Goal: Task Accomplishment & Management: Manage account settings

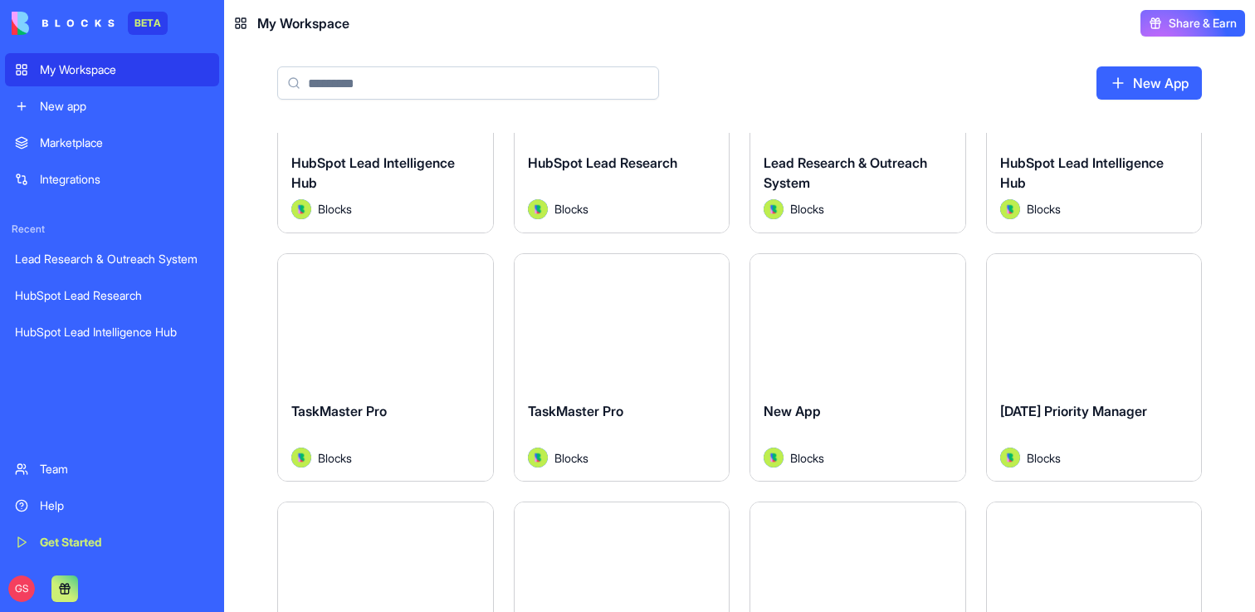
scroll to position [149, 0]
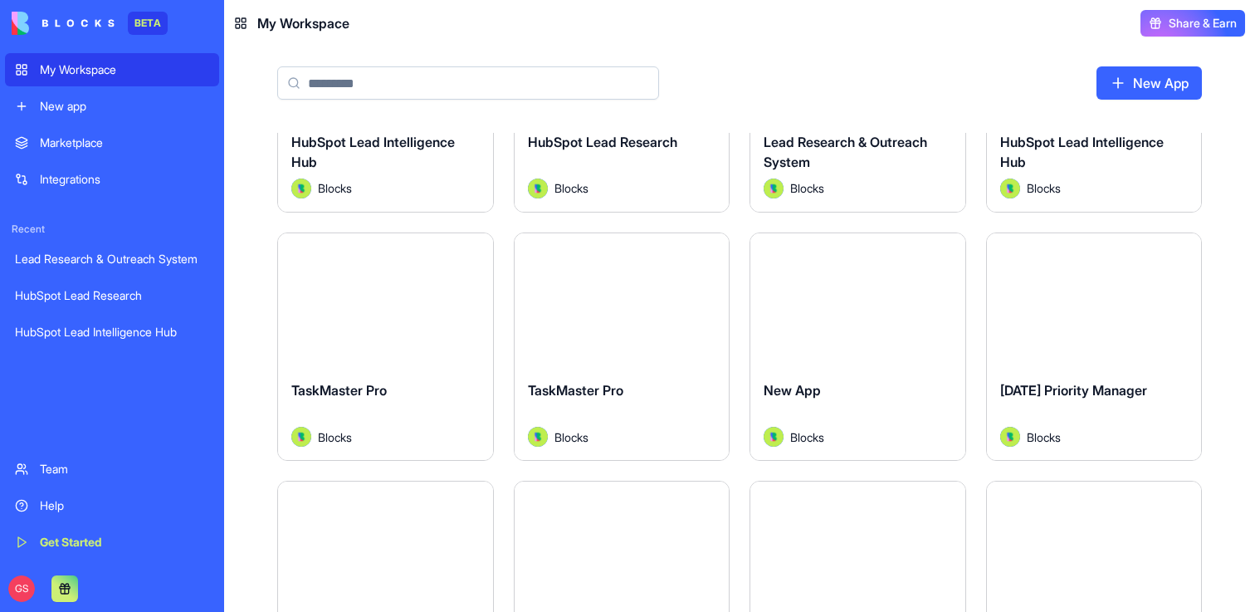
click at [631, 293] on button "Launch" at bounding box center [621, 299] width 124 height 33
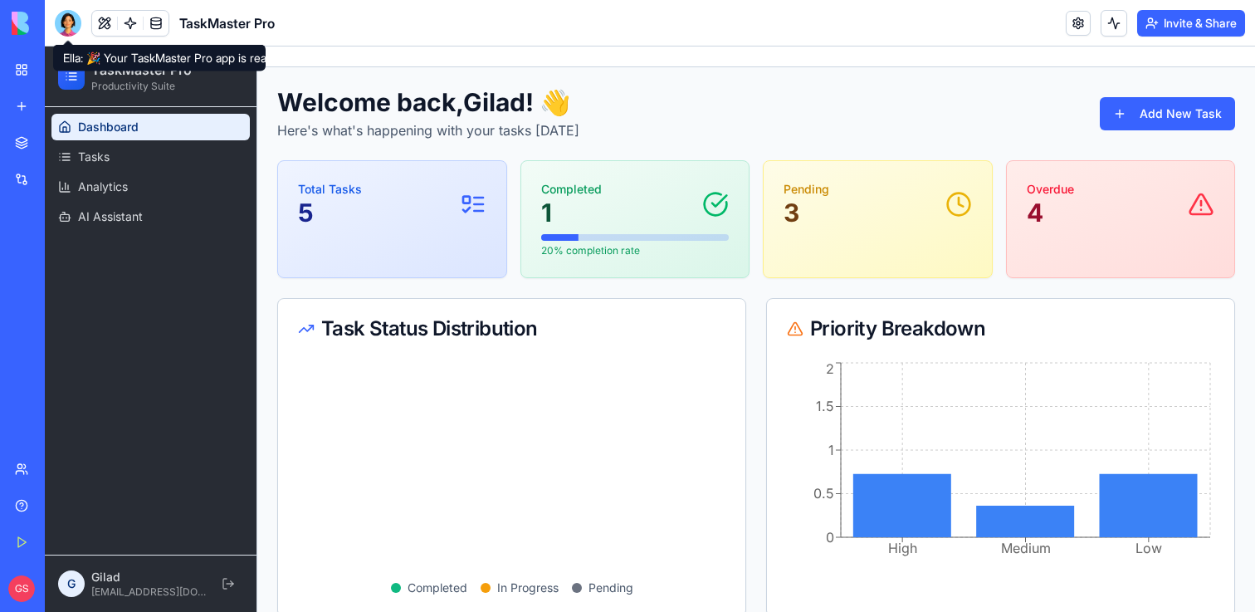
click at [66, 17] on div at bounding box center [68, 23] width 27 height 27
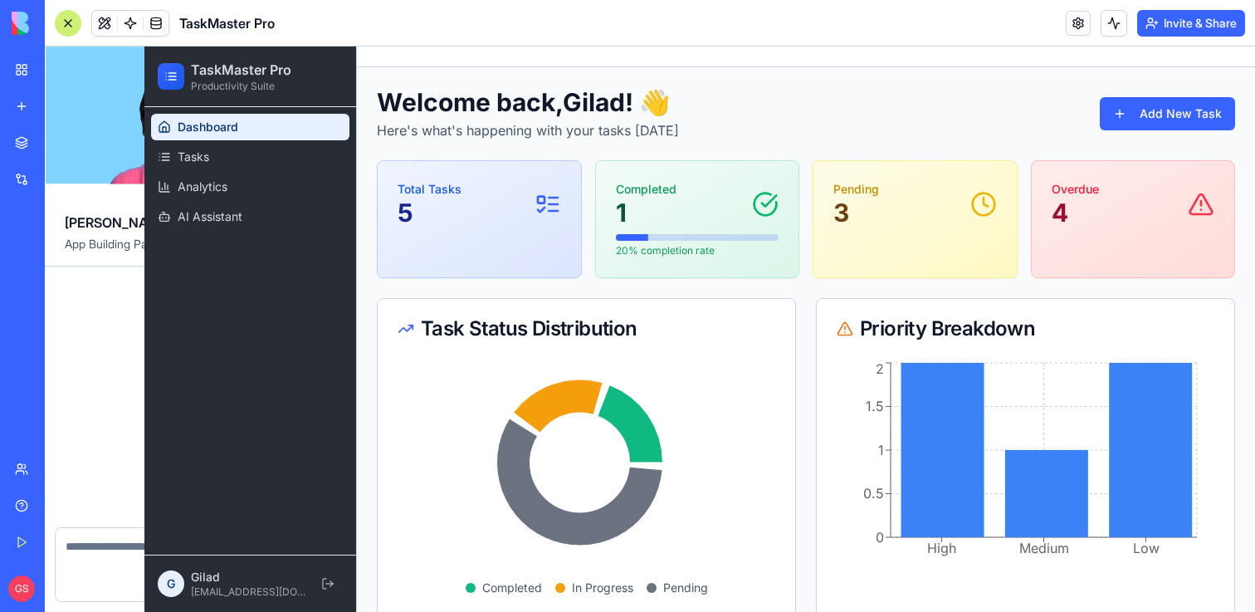
scroll to position [662, 0]
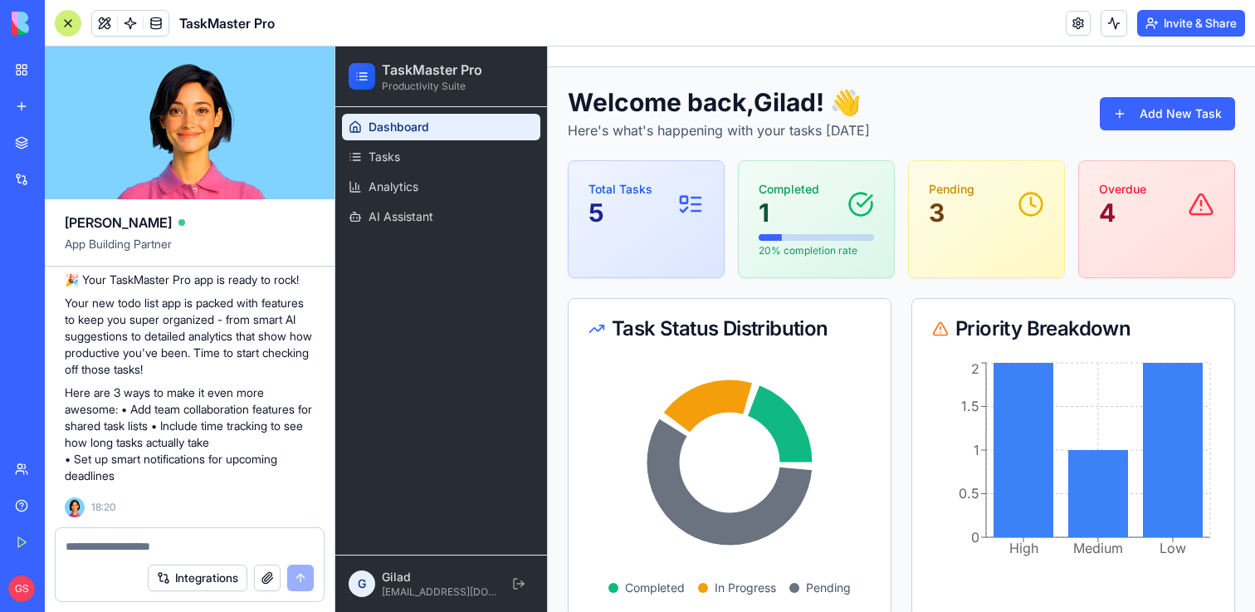
click at [154, 543] on textarea at bounding box center [190, 546] width 248 height 17
click at [935, 40] on header "TaskMaster Pro Invite & Share" at bounding box center [650, 23] width 1210 height 46
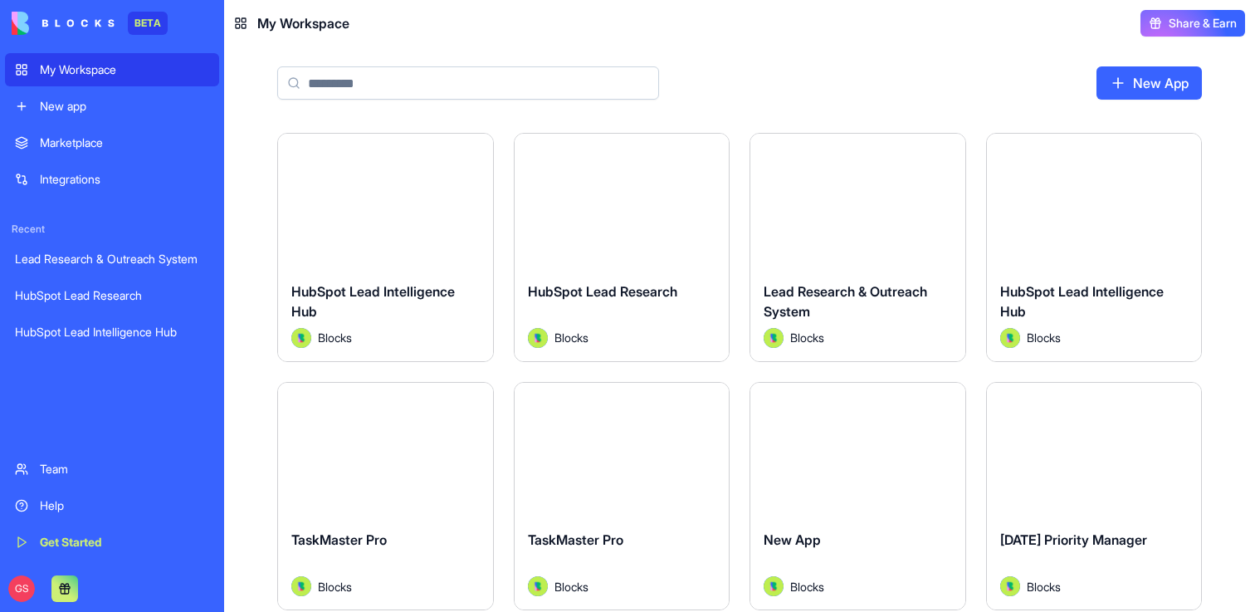
click at [1137, 80] on link "New App" at bounding box center [1148, 82] width 105 height 33
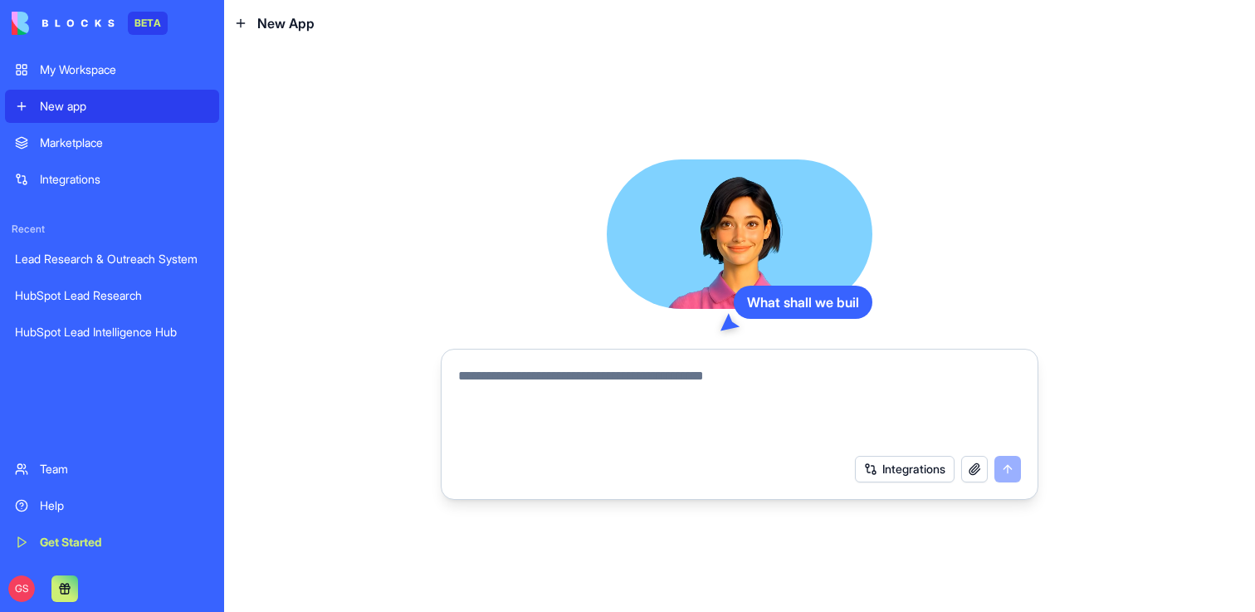
click at [607, 395] on textarea at bounding box center [739, 406] width 563 height 80
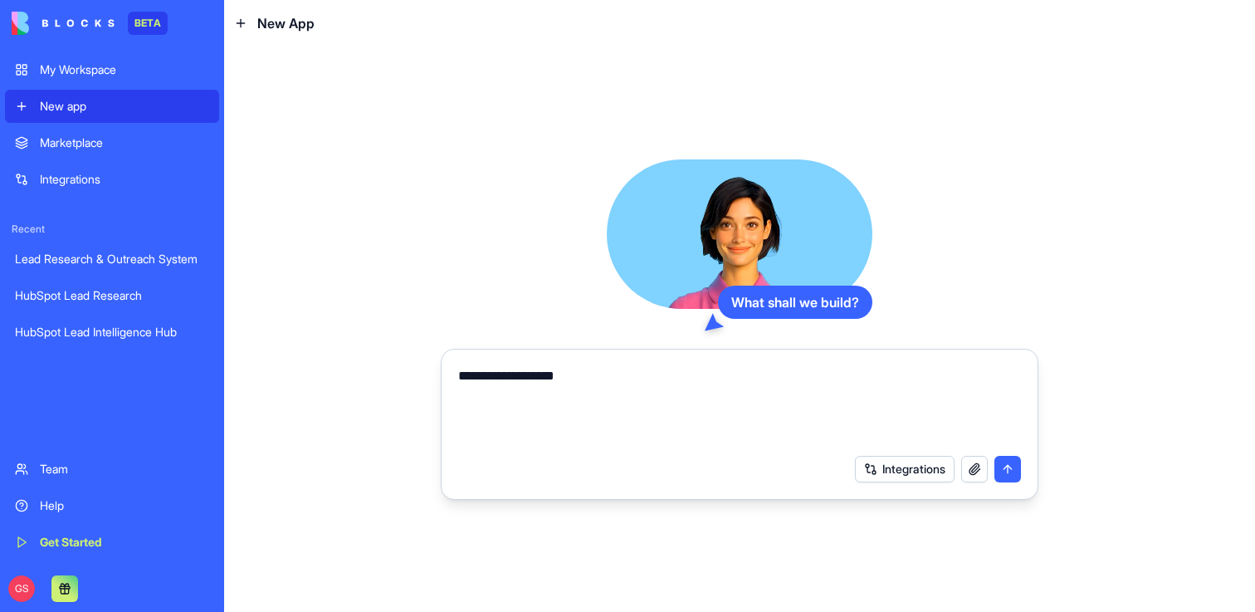
type textarea "**********"
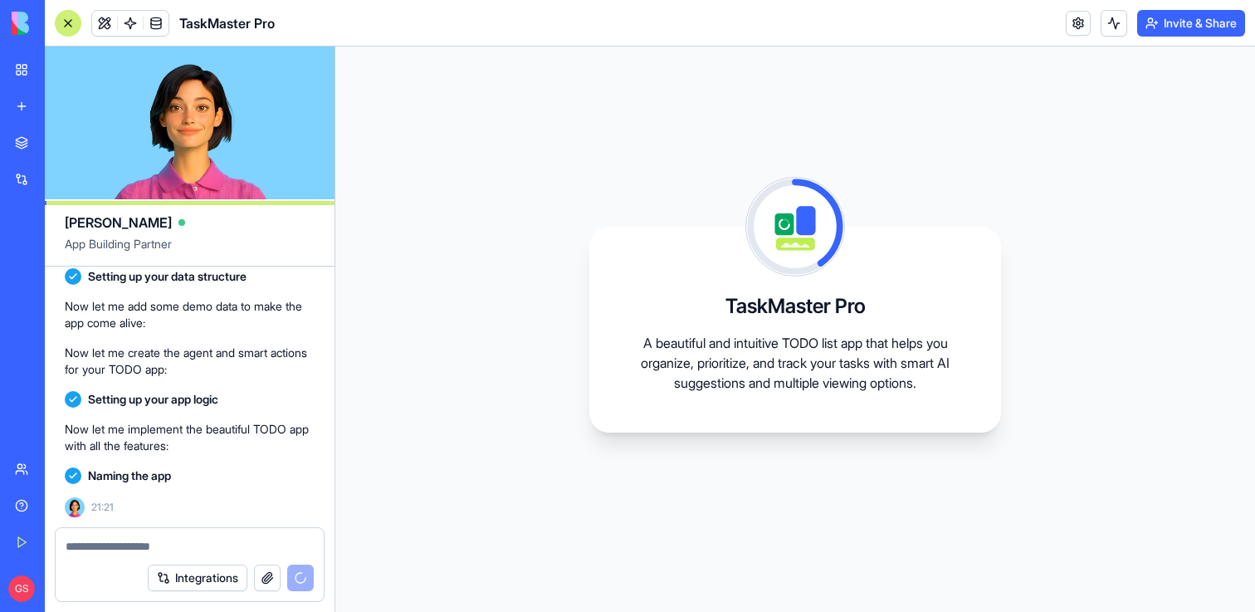
scroll to position [410, 0]
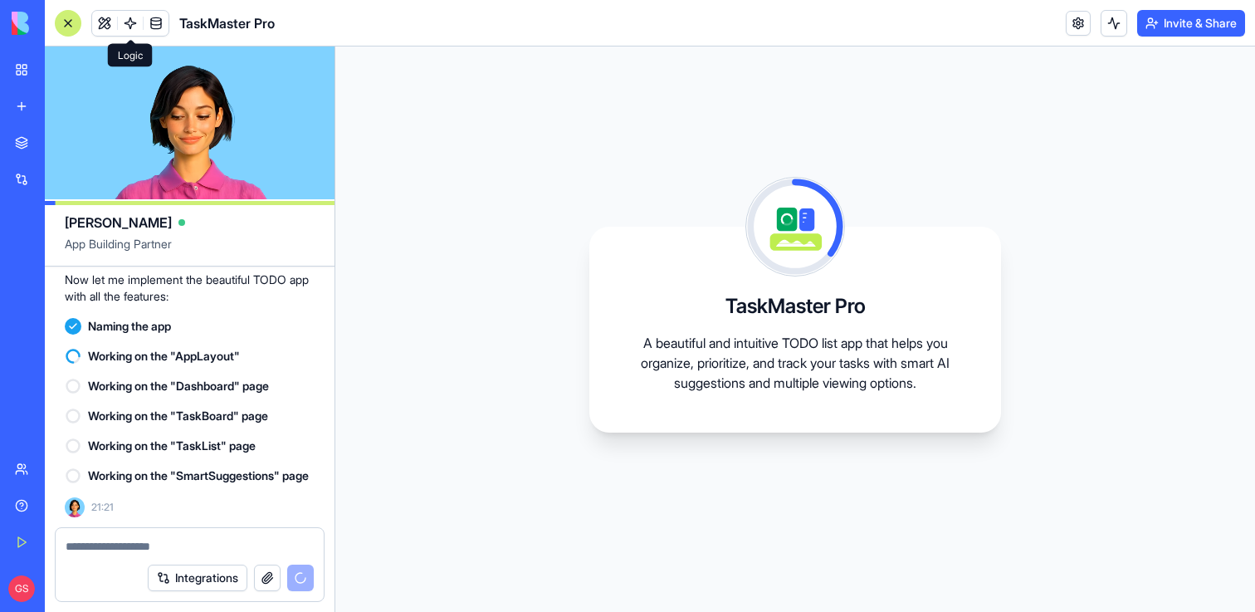
click at [125, 21] on span at bounding box center [130, 23] width 46 height 46
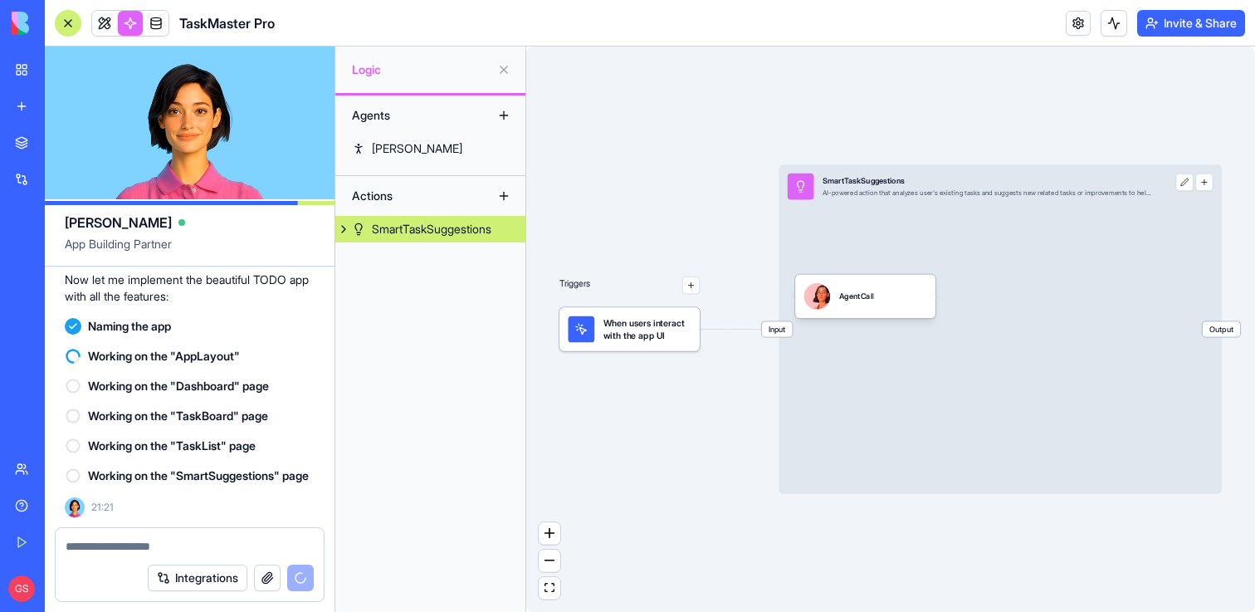
click at [946, 246] on div "Input SmartTaskSuggestions AI-powered action that analyzes user's existing task…" at bounding box center [999, 328] width 443 height 329
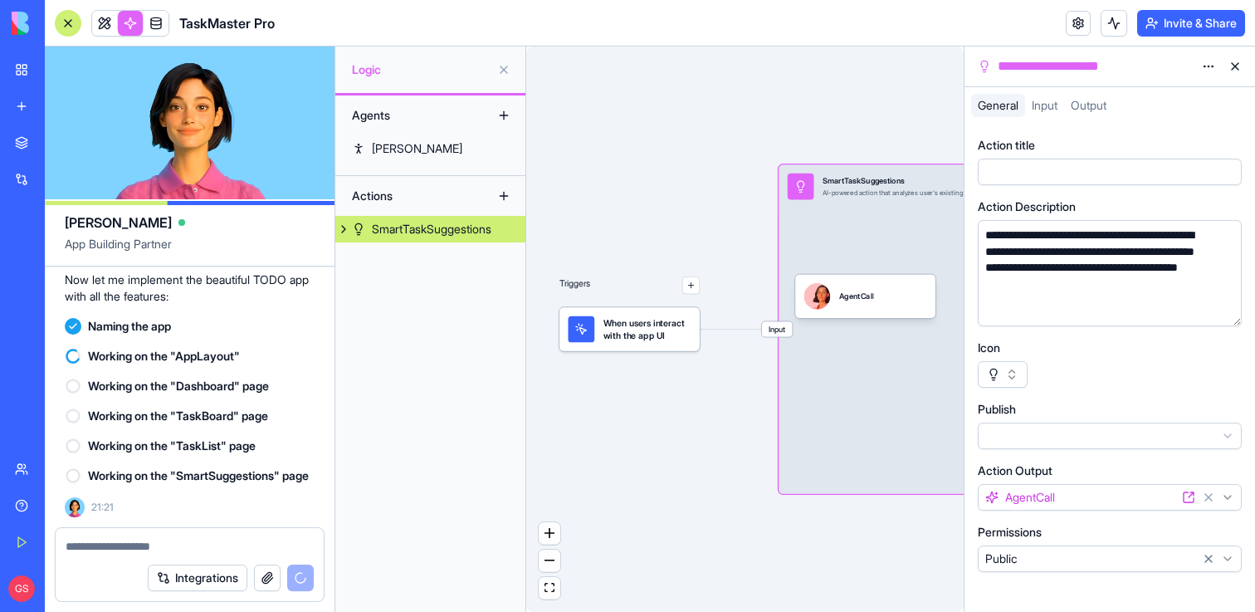
click at [690, 329] on span "When users interact with the app UI" at bounding box center [647, 329] width 88 height 27
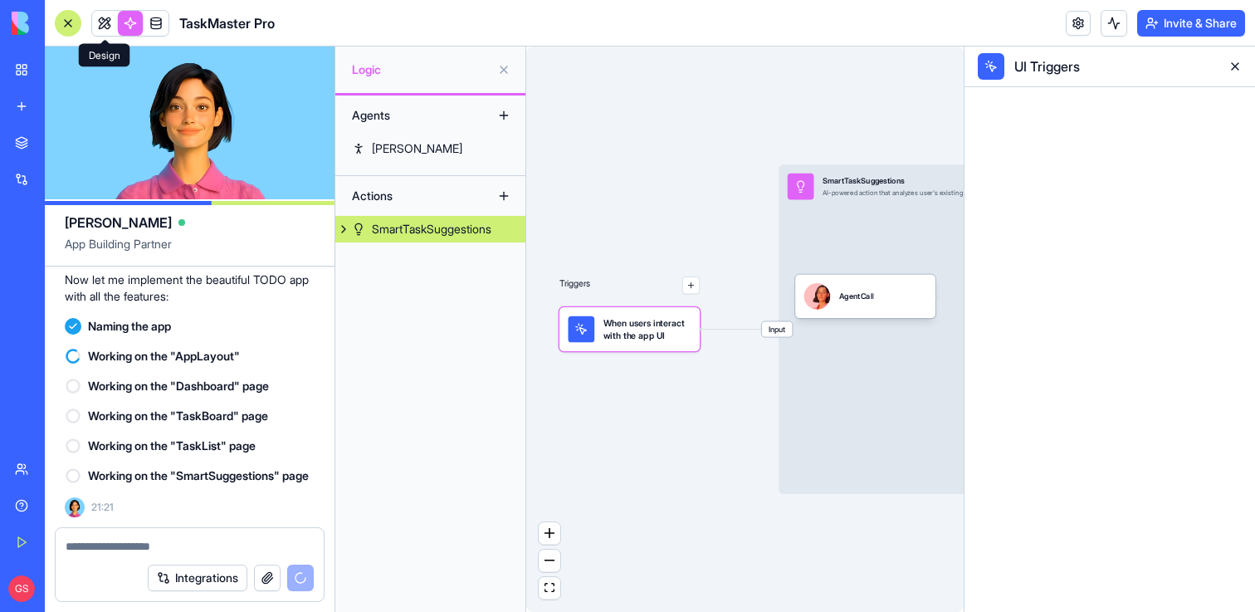
click at [101, 17] on link at bounding box center [104, 23] width 25 height 25
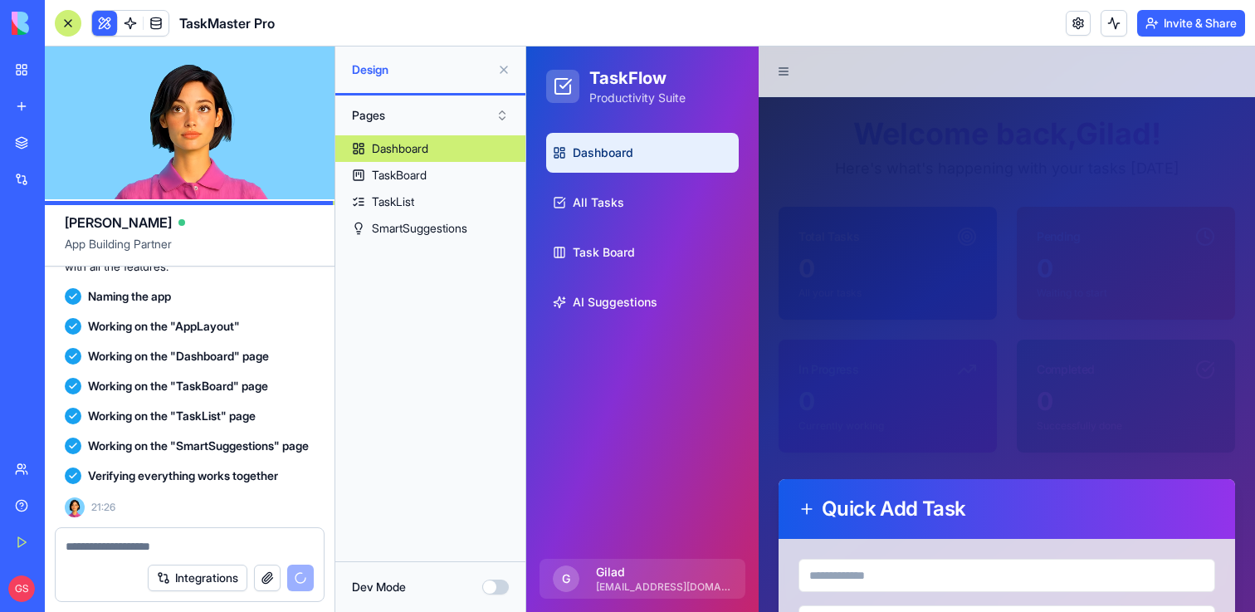
click at [901, 251] on div at bounding box center [890, 328] width 729 height 565
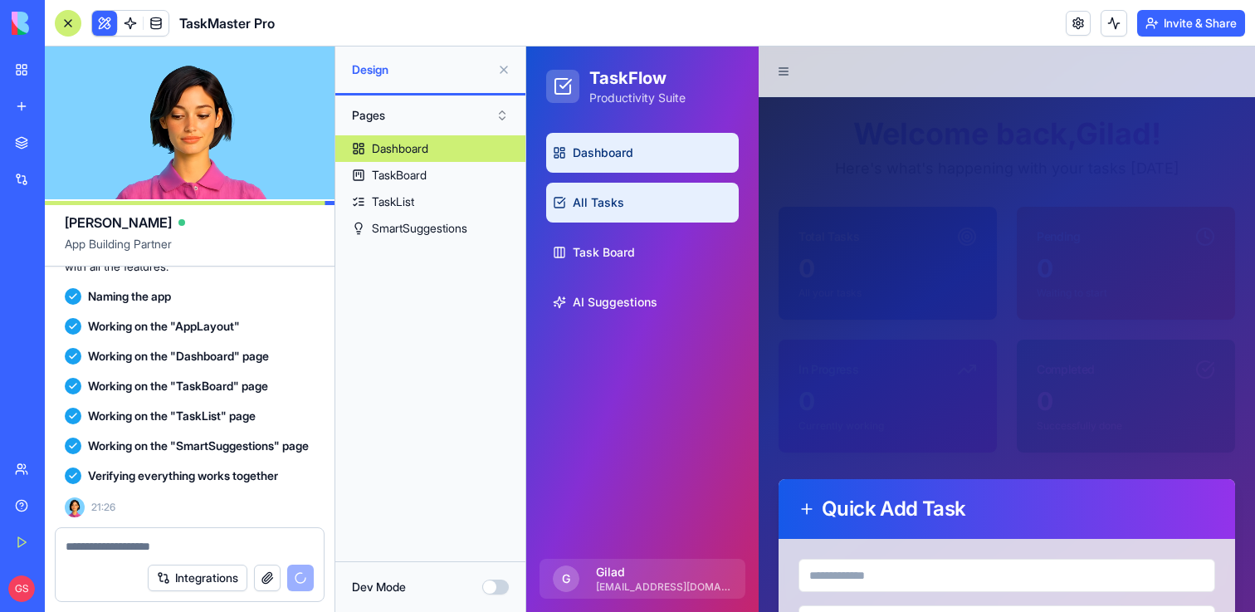
click at [670, 202] on link "All Tasks" at bounding box center [642, 203] width 193 height 40
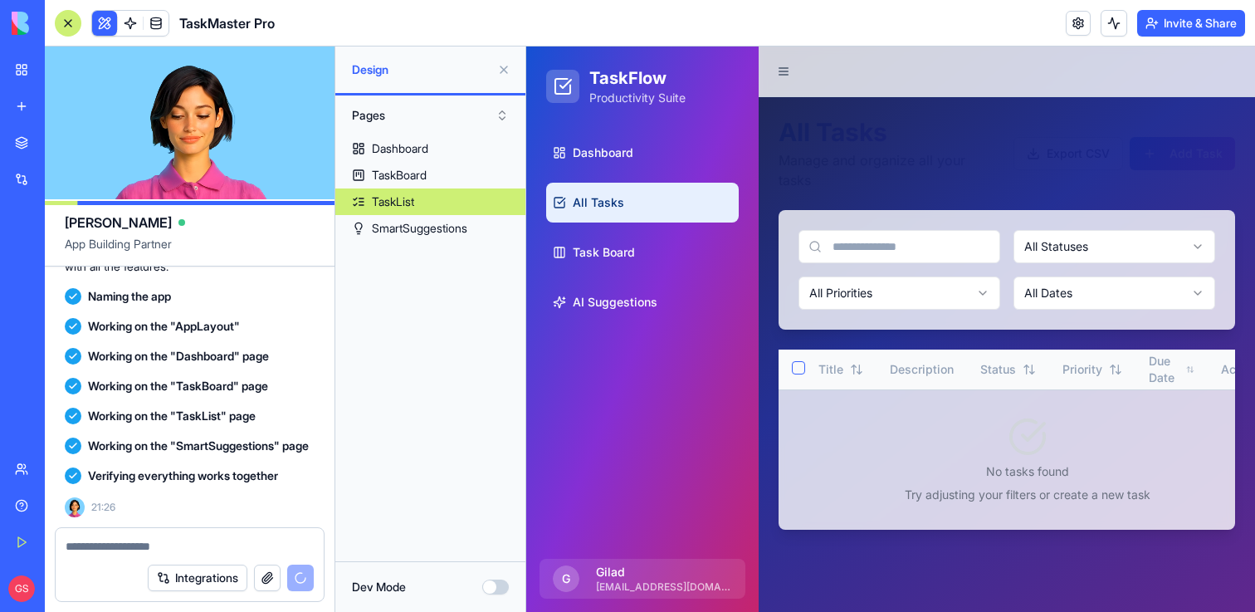
scroll to position [719, 0]
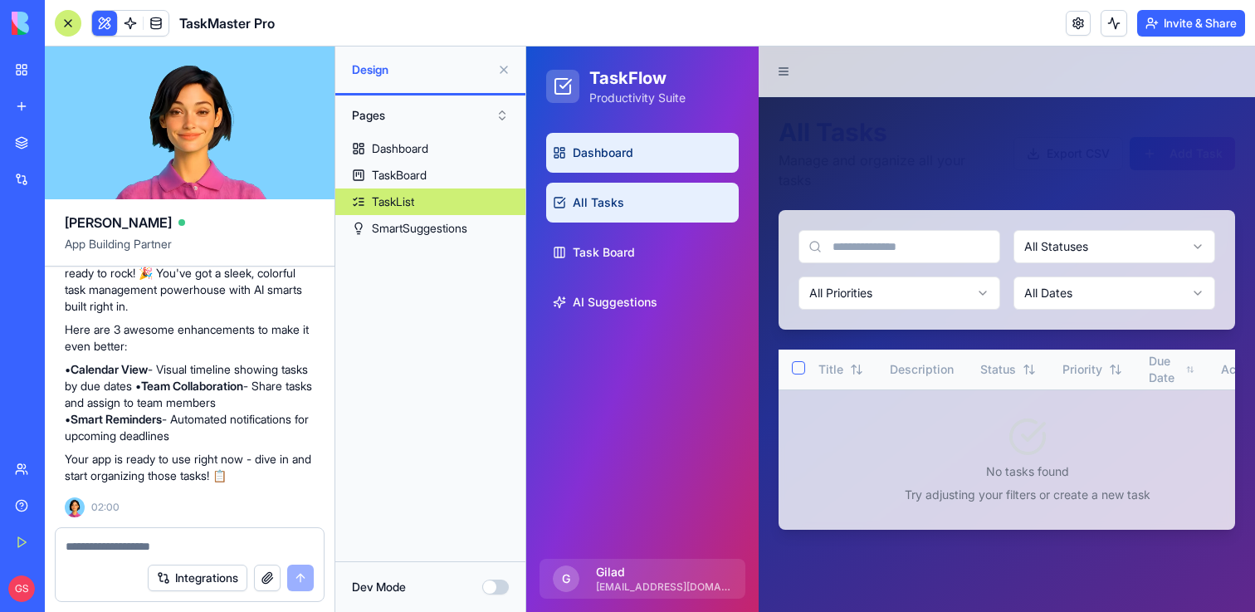
click at [647, 134] on link "Dashboard" at bounding box center [642, 153] width 193 height 40
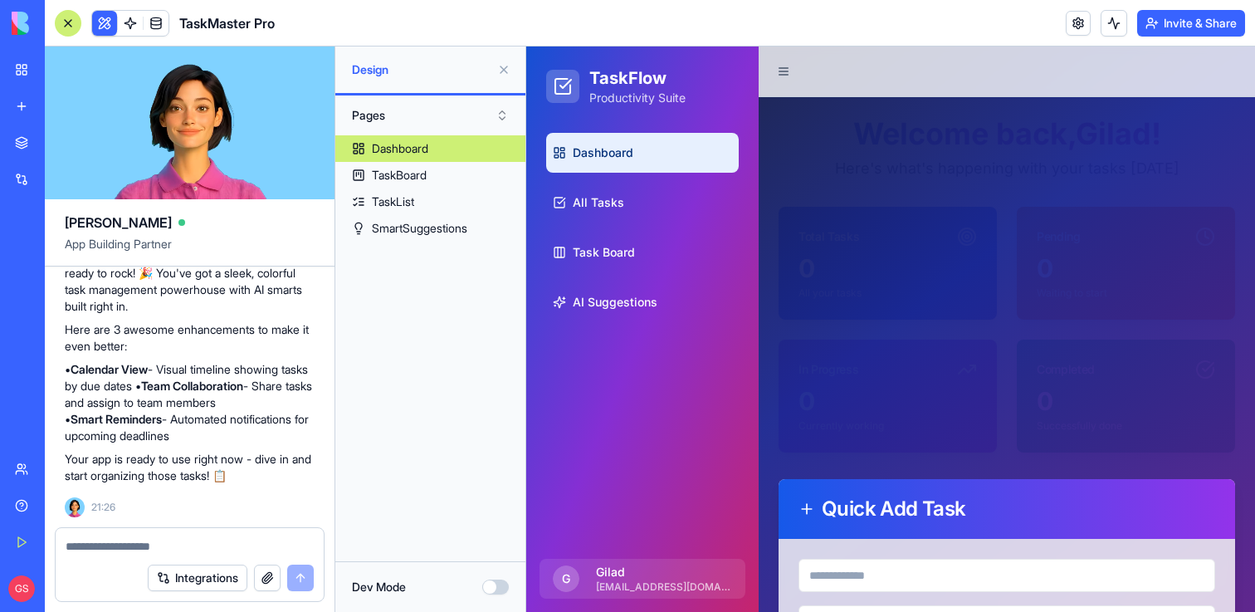
click at [933, 17] on header "TaskMaster Pro Invite & Share" at bounding box center [650, 23] width 1210 height 46
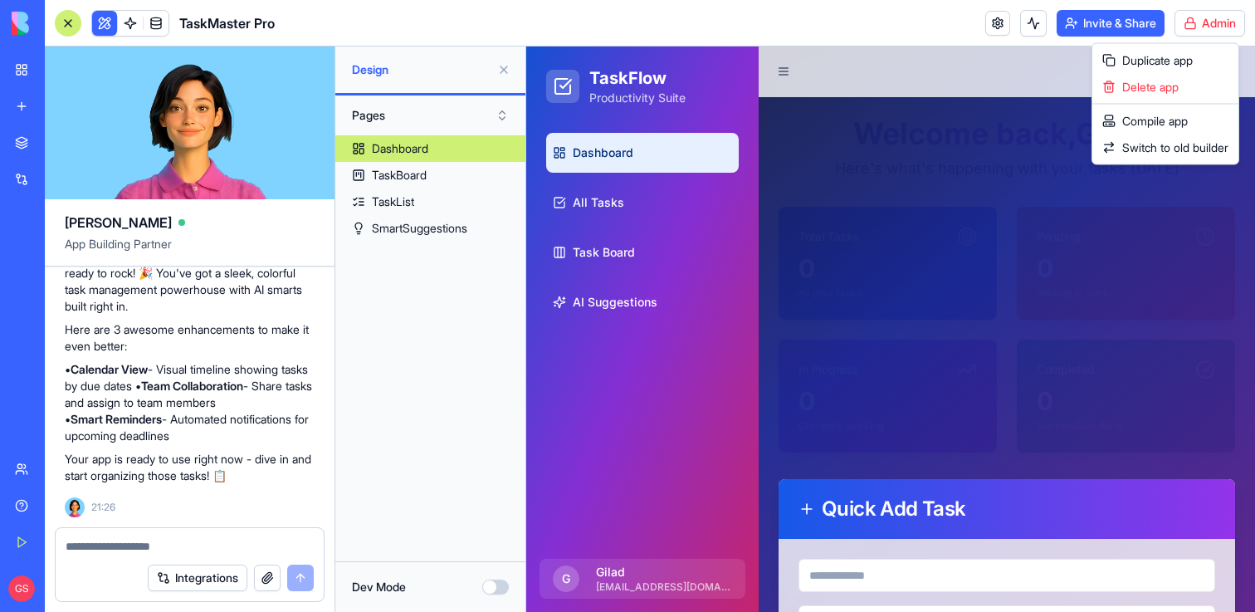
click at [1216, 19] on html "BETA My Workspace New app Marketplace Integrations Recent HubSpot Lead Research…" at bounding box center [627, 306] width 1255 height 612
click at [1178, 92] on span "Delete app" at bounding box center [1150, 87] width 56 height 17
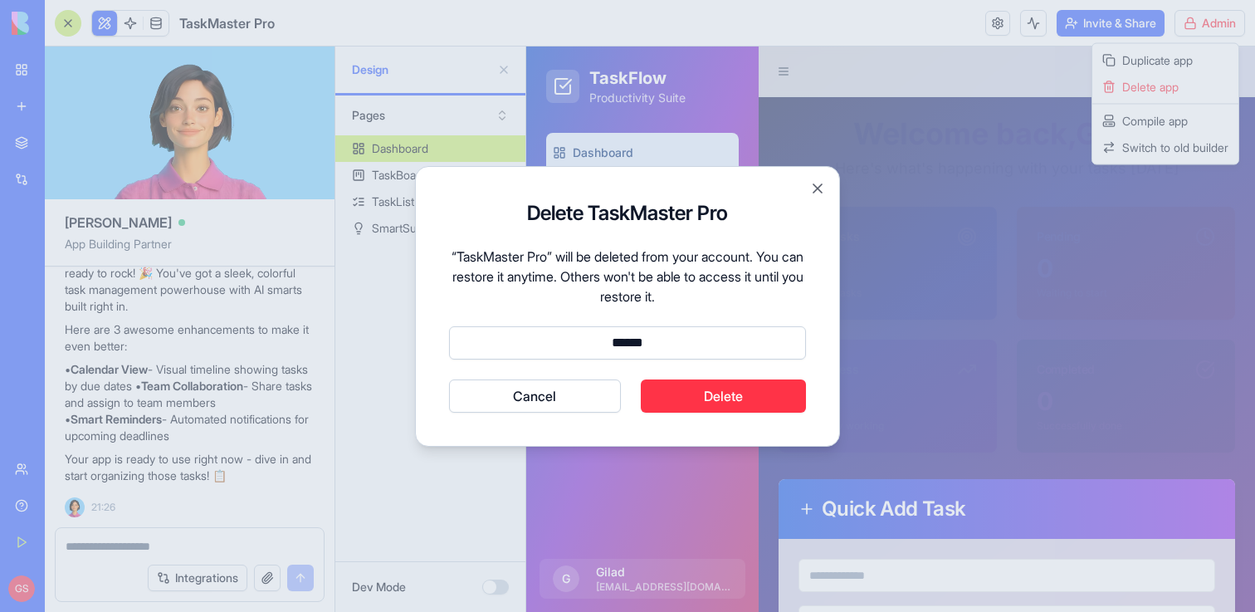
type input "******"
click at [729, 390] on button "Delete" at bounding box center [724, 395] width 166 height 33
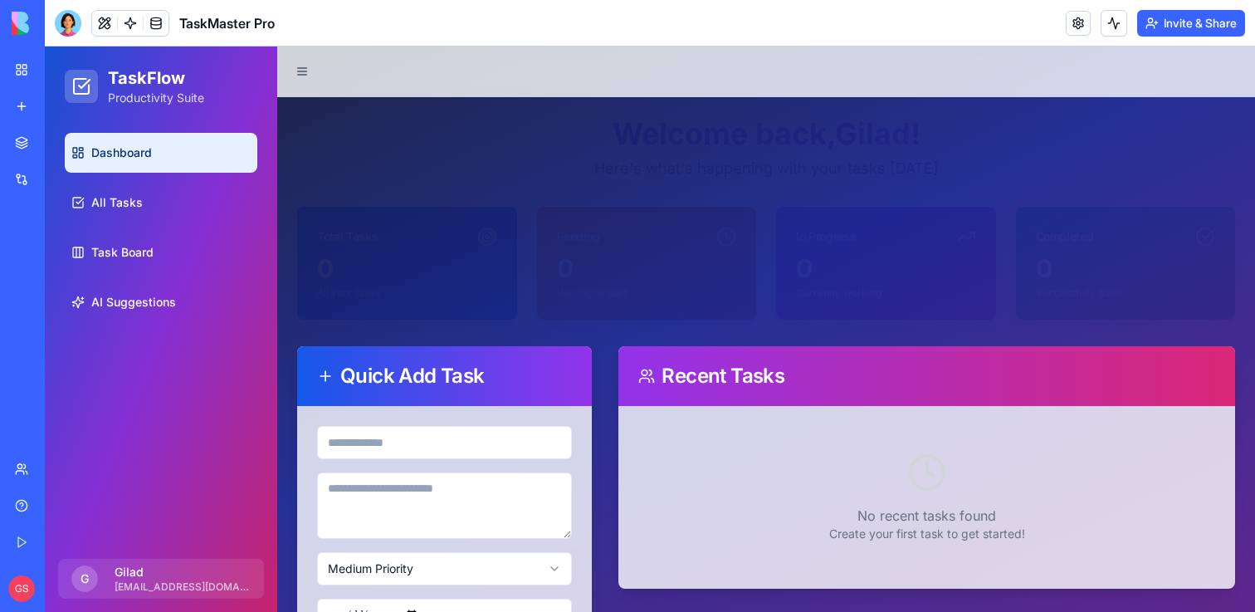
click at [599, 95] on div at bounding box center [765, 71] width 977 height 51
click at [1083, 20] on link at bounding box center [1077, 23] width 25 height 25
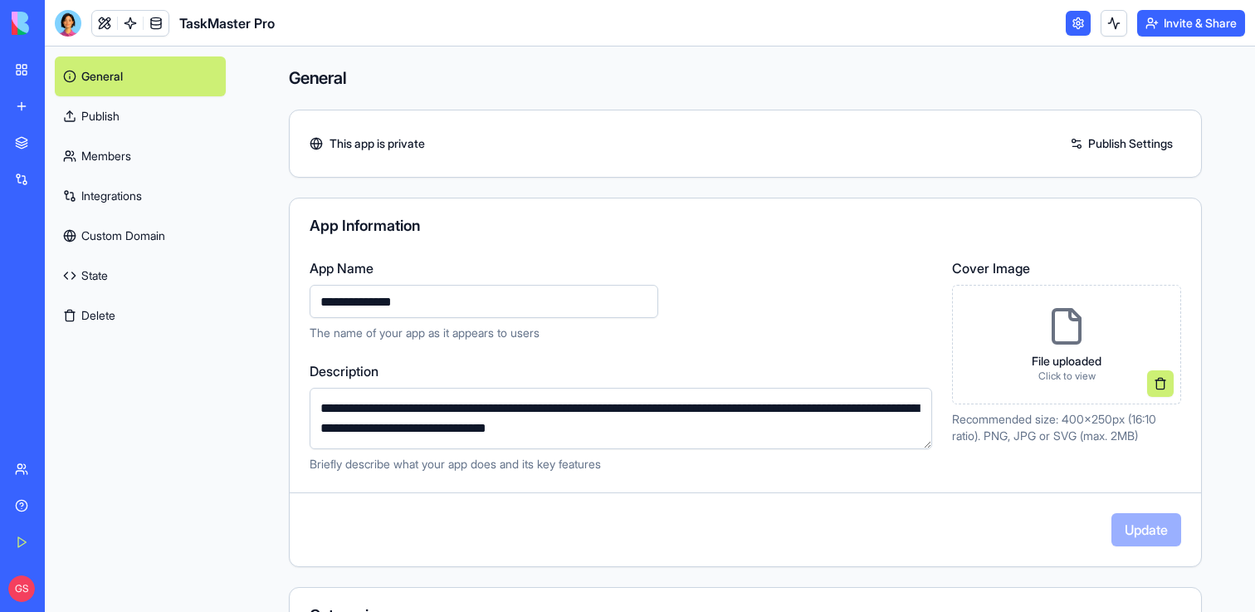
click at [89, 319] on button "Delete" at bounding box center [140, 315] width 171 height 40
click at [101, 311] on button "Delete" at bounding box center [140, 315] width 171 height 40
click at [125, 310] on button "Delete" at bounding box center [140, 315] width 171 height 40
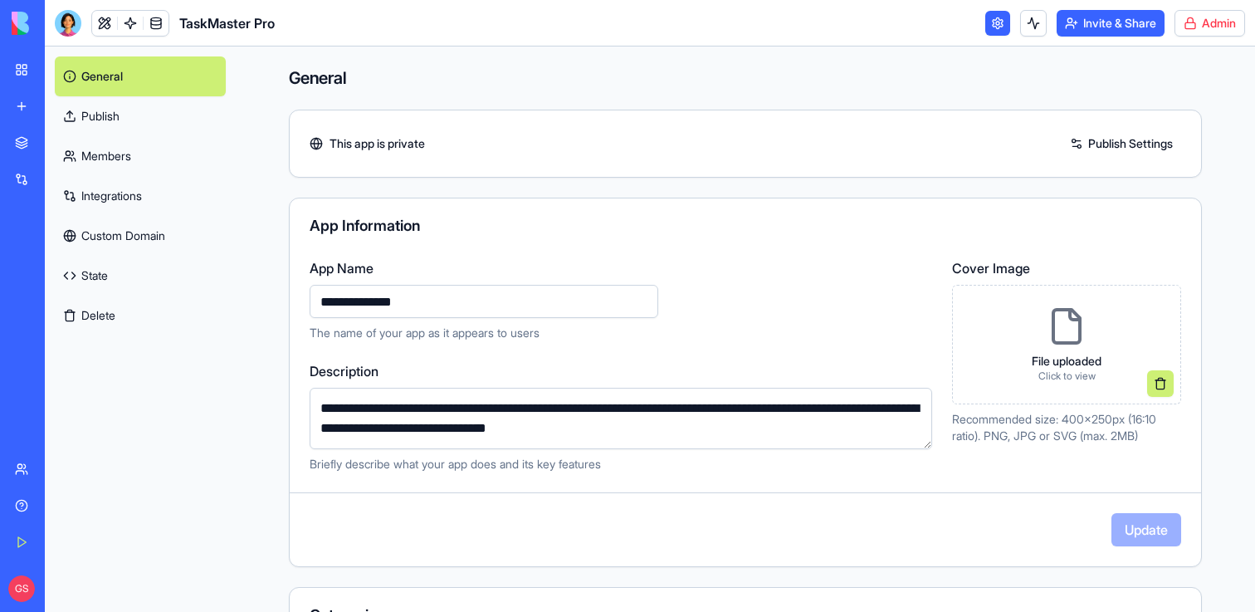
click at [1203, 32] on html "**********" at bounding box center [627, 306] width 1255 height 612
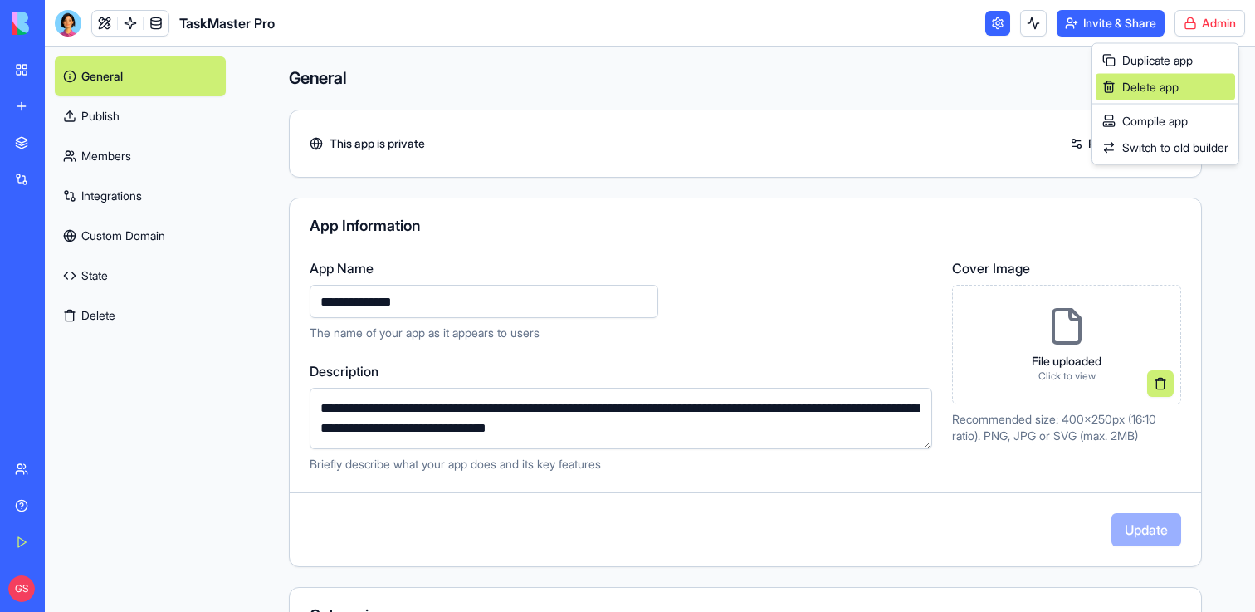
click at [1148, 96] on div "Delete app" at bounding box center [1164, 87] width 139 height 27
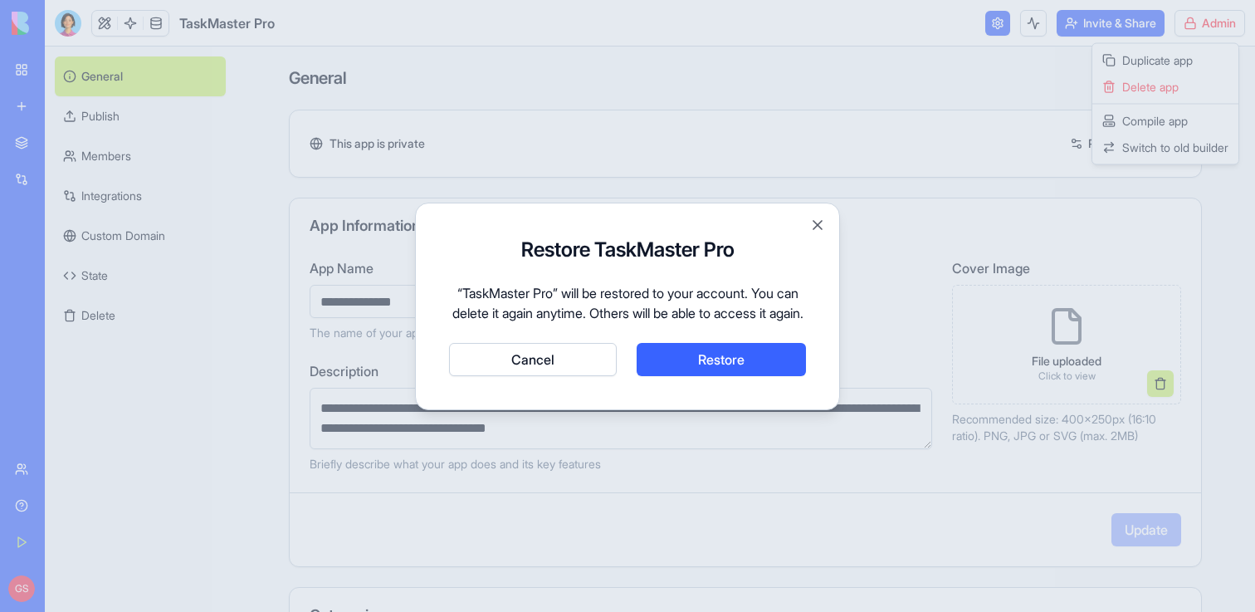
click at [475, 376] on button "Cancel" at bounding box center [533, 359] width 168 height 33
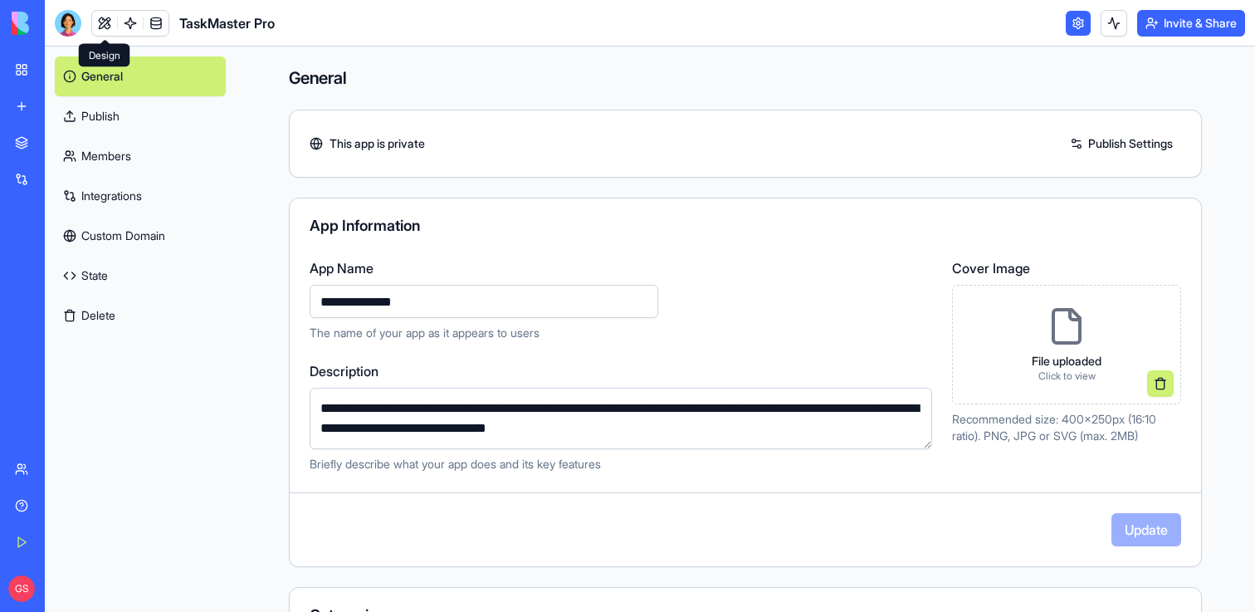
click at [97, 25] on link at bounding box center [104, 23] width 25 height 25
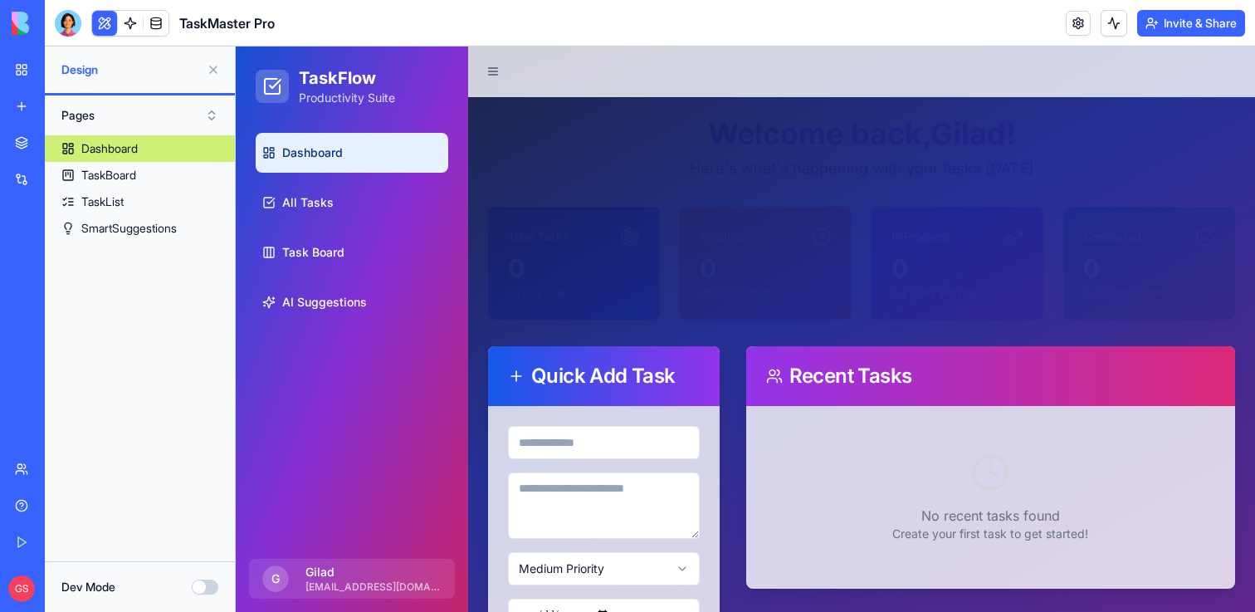
click at [39, 65] on link "My Workspace" at bounding box center [38, 69] width 66 height 33
